Goal: Find specific fact: Find specific fact

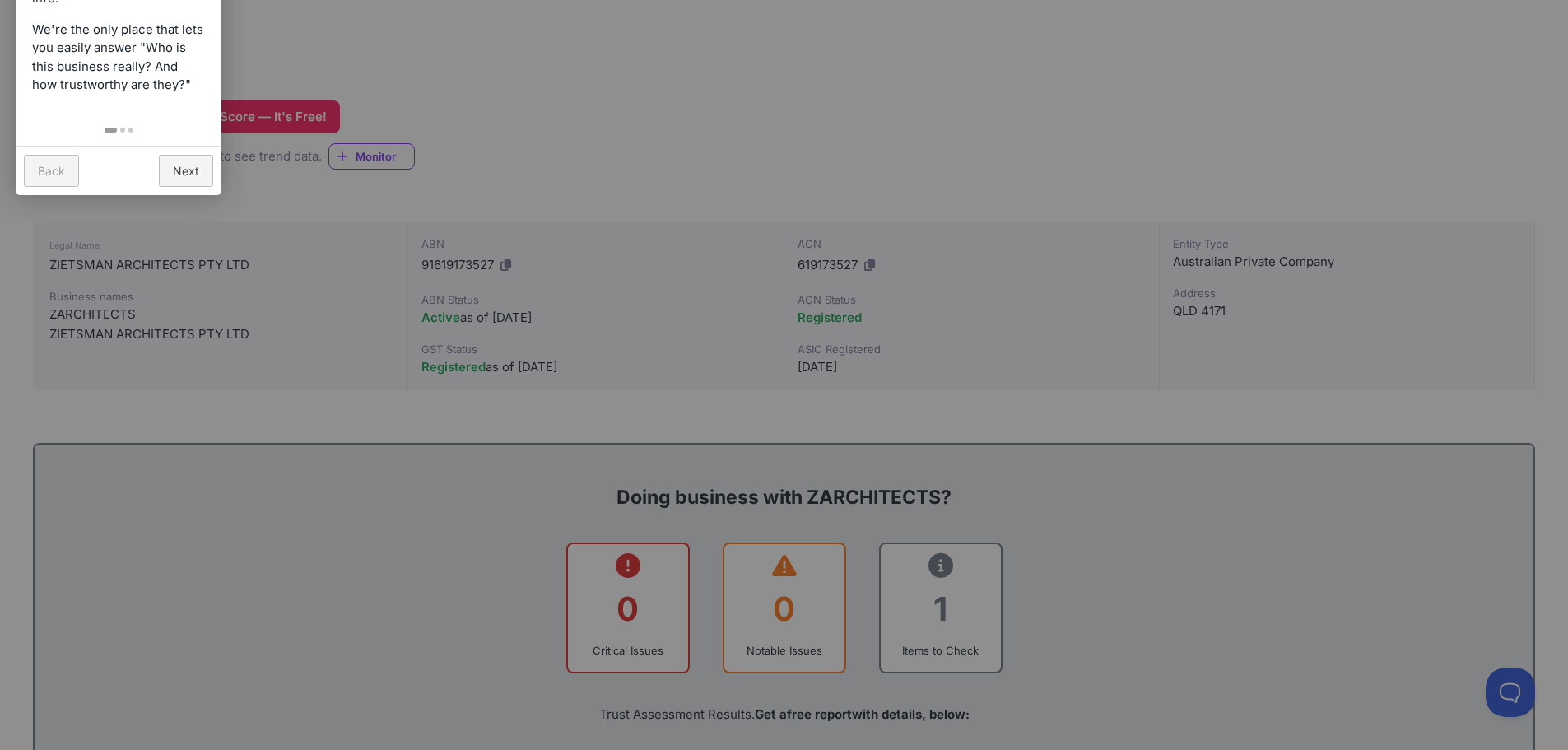
scroll to position [412, 0]
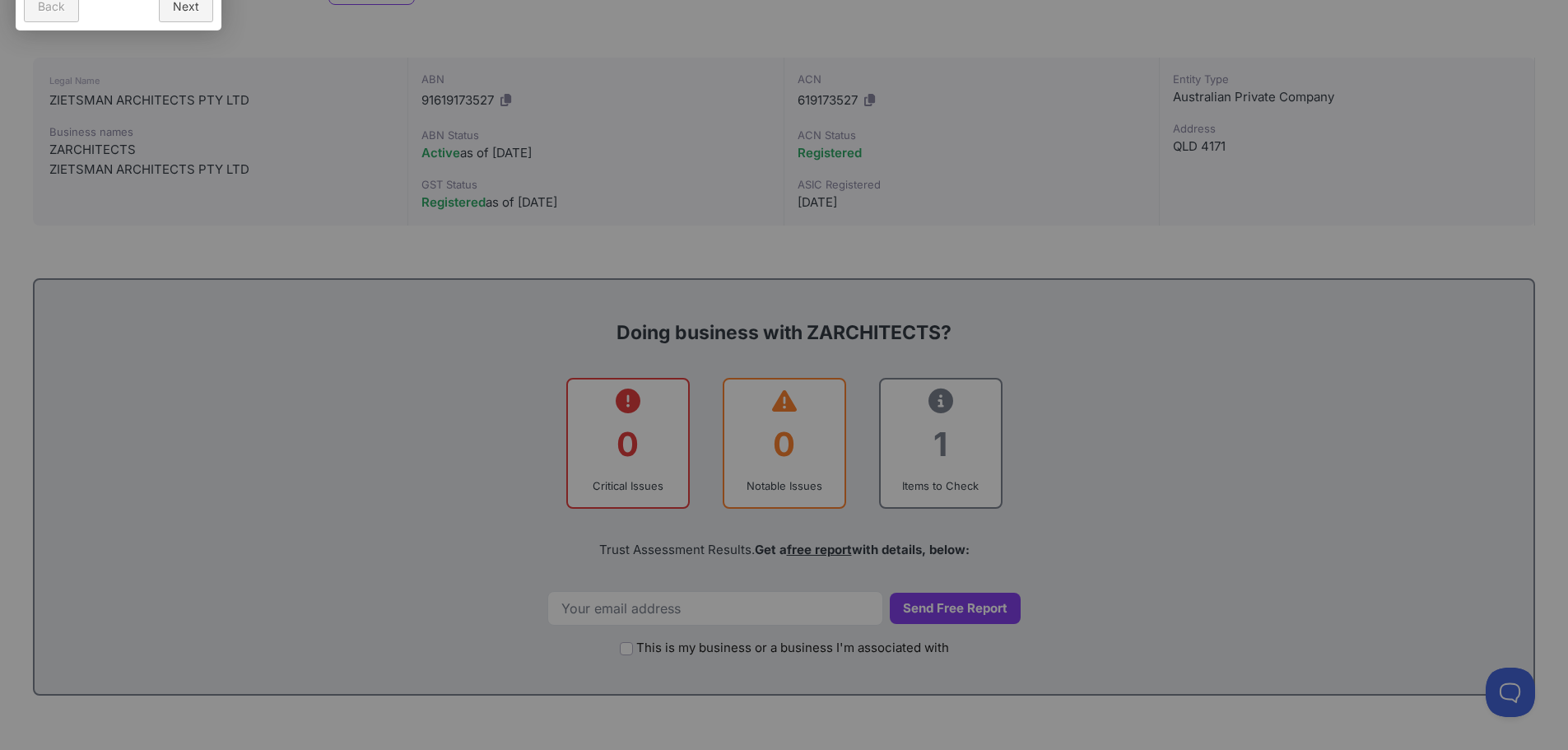
click at [958, 480] on div at bounding box center [784, 375] width 1568 height 750
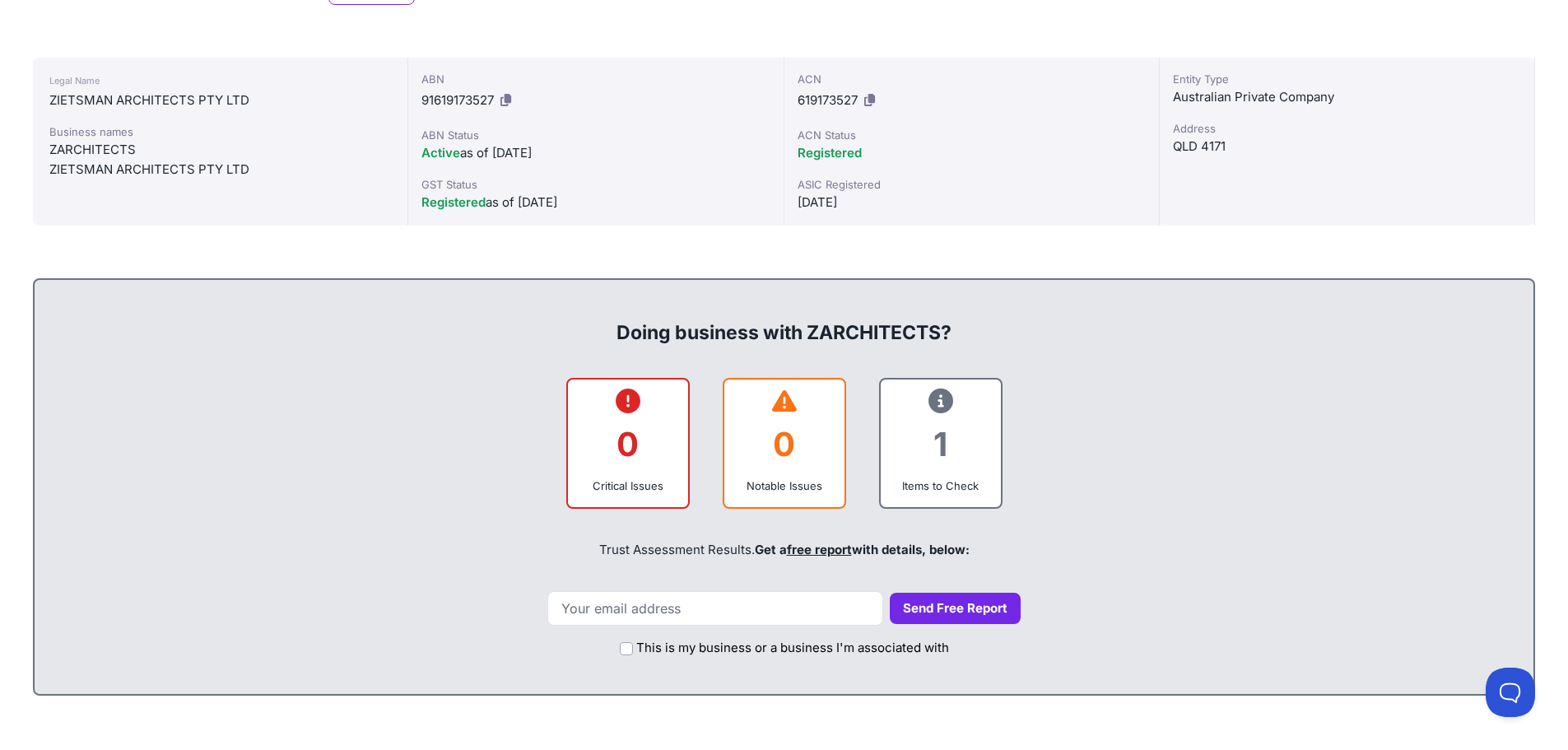
click at [943, 439] on div "1" at bounding box center [941, 444] width 94 height 67
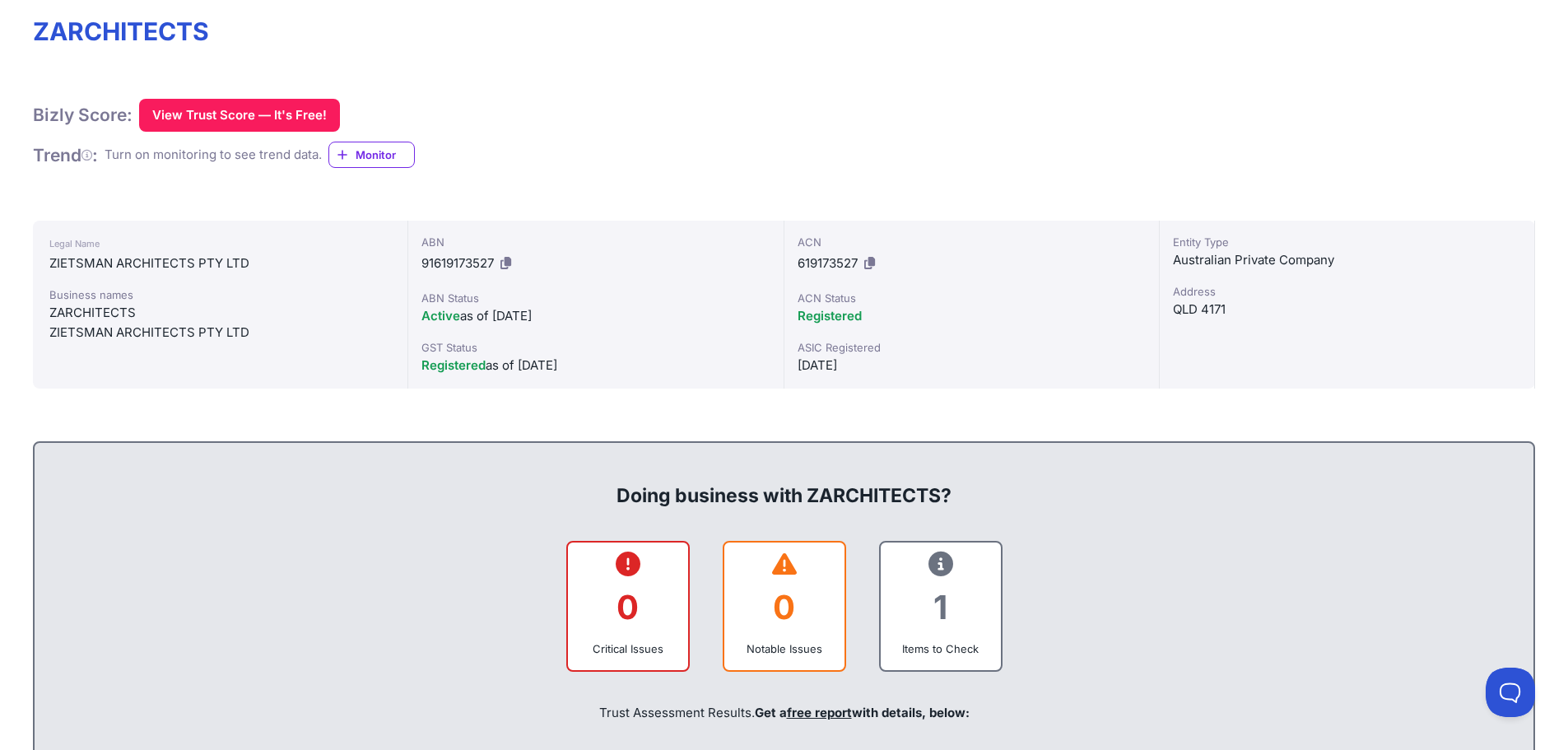
scroll to position [247, 0]
click at [162, 339] on div "ZIETSMAN ARCHITECTS PTY LTD" at bounding box center [221, 334] width 342 height 20
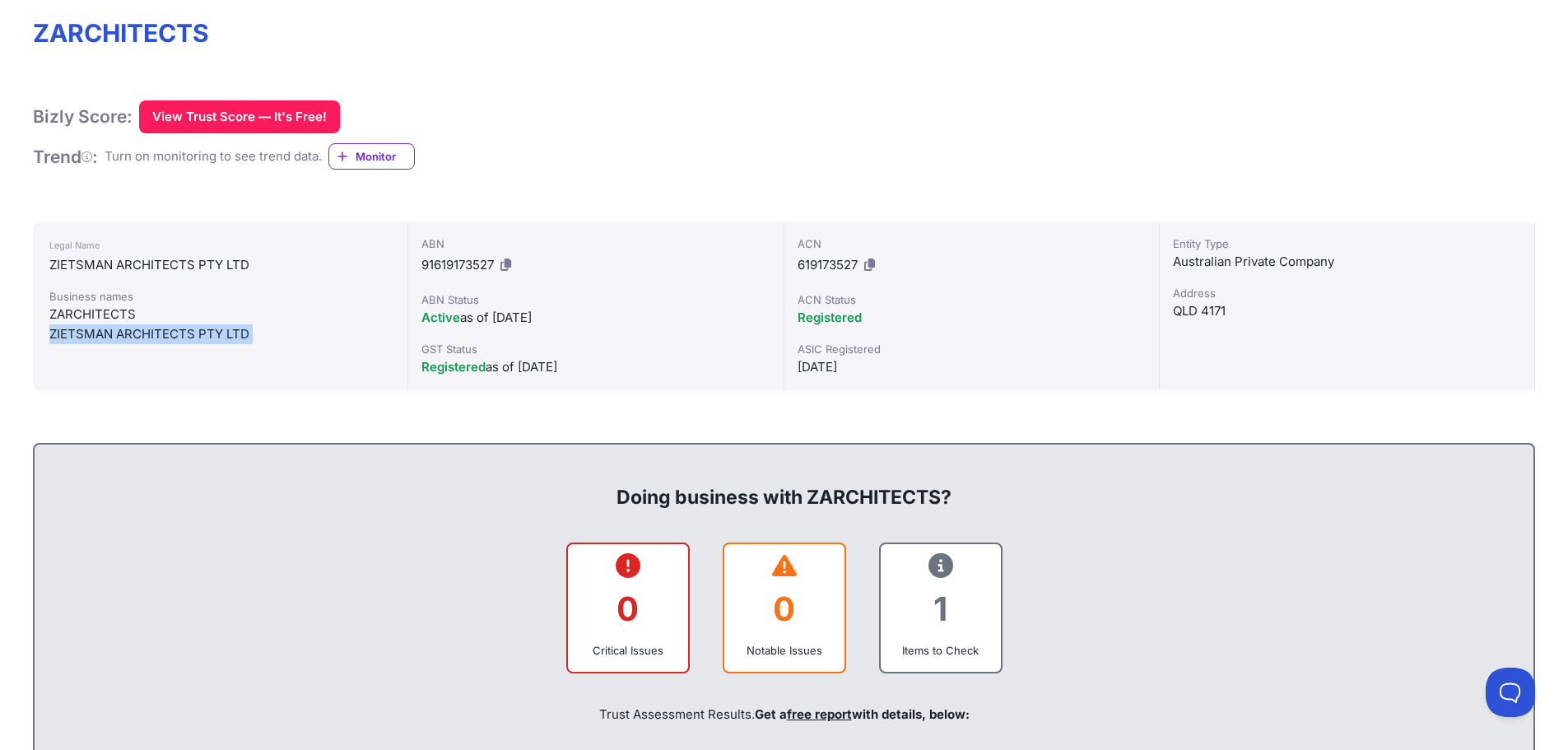
click at [162, 339] on div "ZIETSMAN ARCHITECTS PTY LTD" at bounding box center [221, 334] width 342 height 20
click at [390, 311] on div "ZARCHITECTS" at bounding box center [221, 314] width 342 height 20
click at [298, 346] on div "Legal Name [PERSON_NAME] ARCHITECTS PTY LTD Business names ZARCHITECTS ZIETSMAN…" at bounding box center [221, 306] width 375 height 168
drag, startPoint x: 182, startPoint y: 337, endPoint x: 135, endPoint y: 333, distance: 47.2
click at [135, 333] on div "ZIETSMAN ARCHITECTS PTY LTD" at bounding box center [221, 334] width 342 height 20
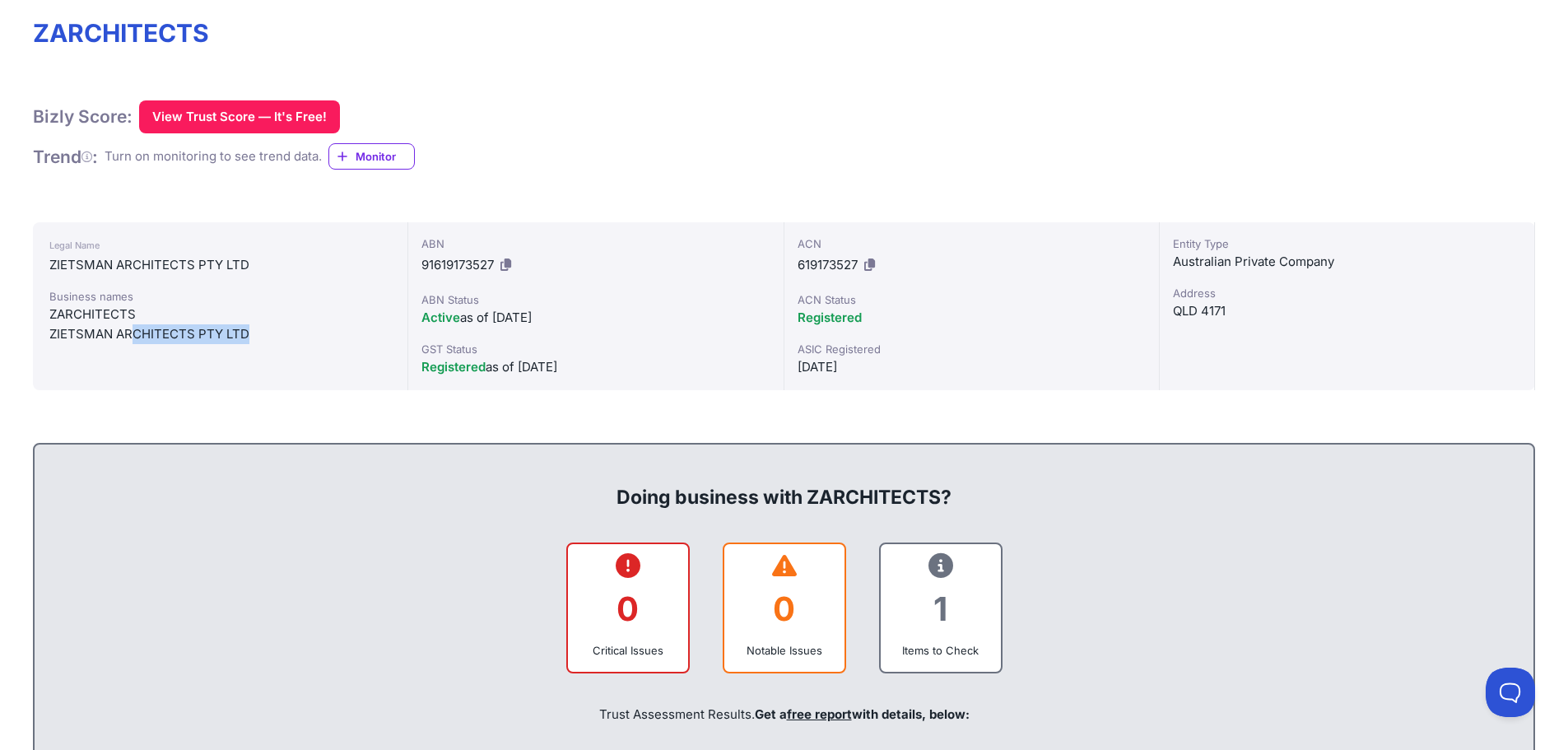
click at [338, 332] on div "ZIETSMAN ARCHITECTS PTY LTD" at bounding box center [221, 334] width 342 height 20
click at [360, 337] on div "ZIETSMAN ARCHITECTS PTY LTD" at bounding box center [221, 334] width 342 height 20
